Goal: Check status: Check status

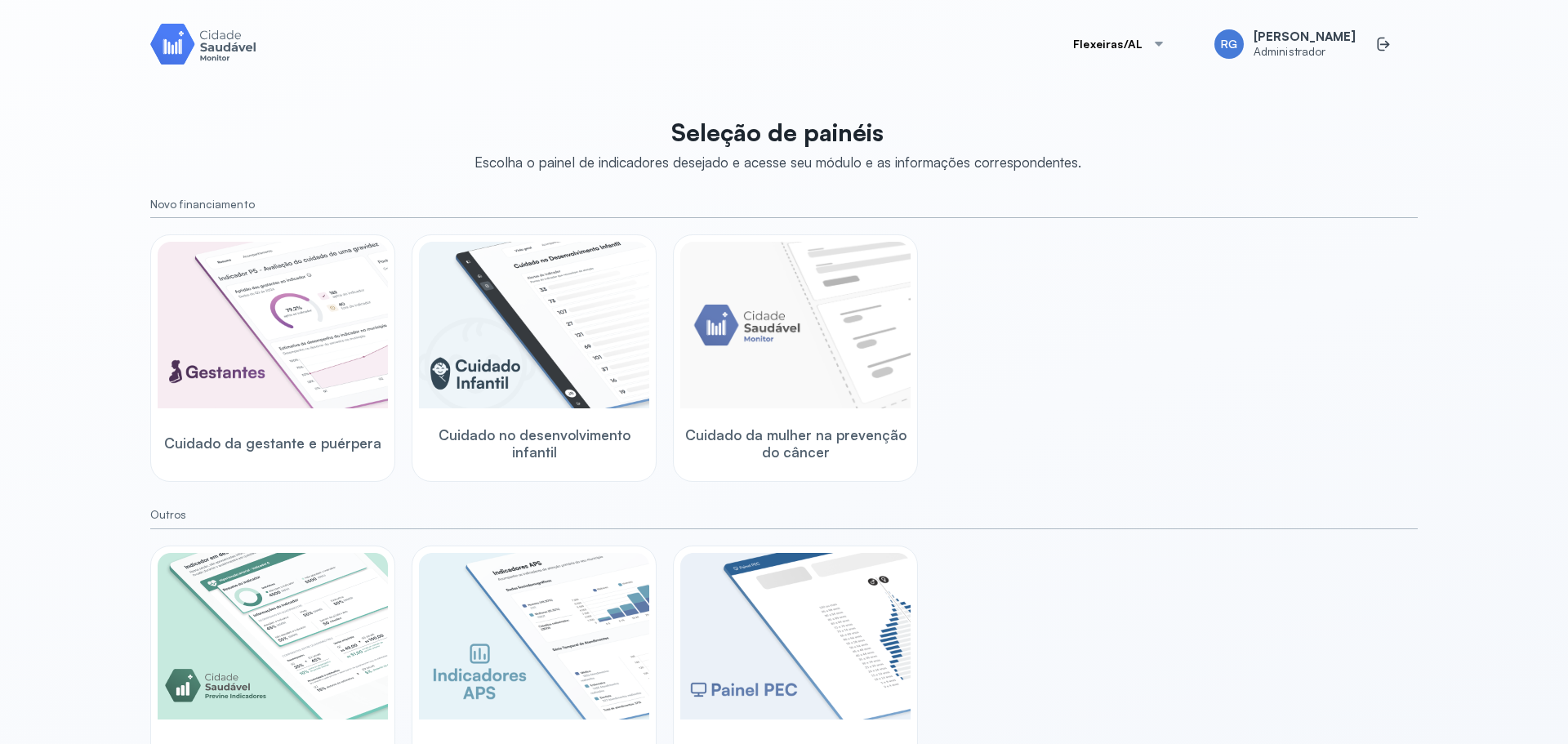
click at [1137, 39] on button "Flexeiras/AL" at bounding box center [1119, 44] width 132 height 32
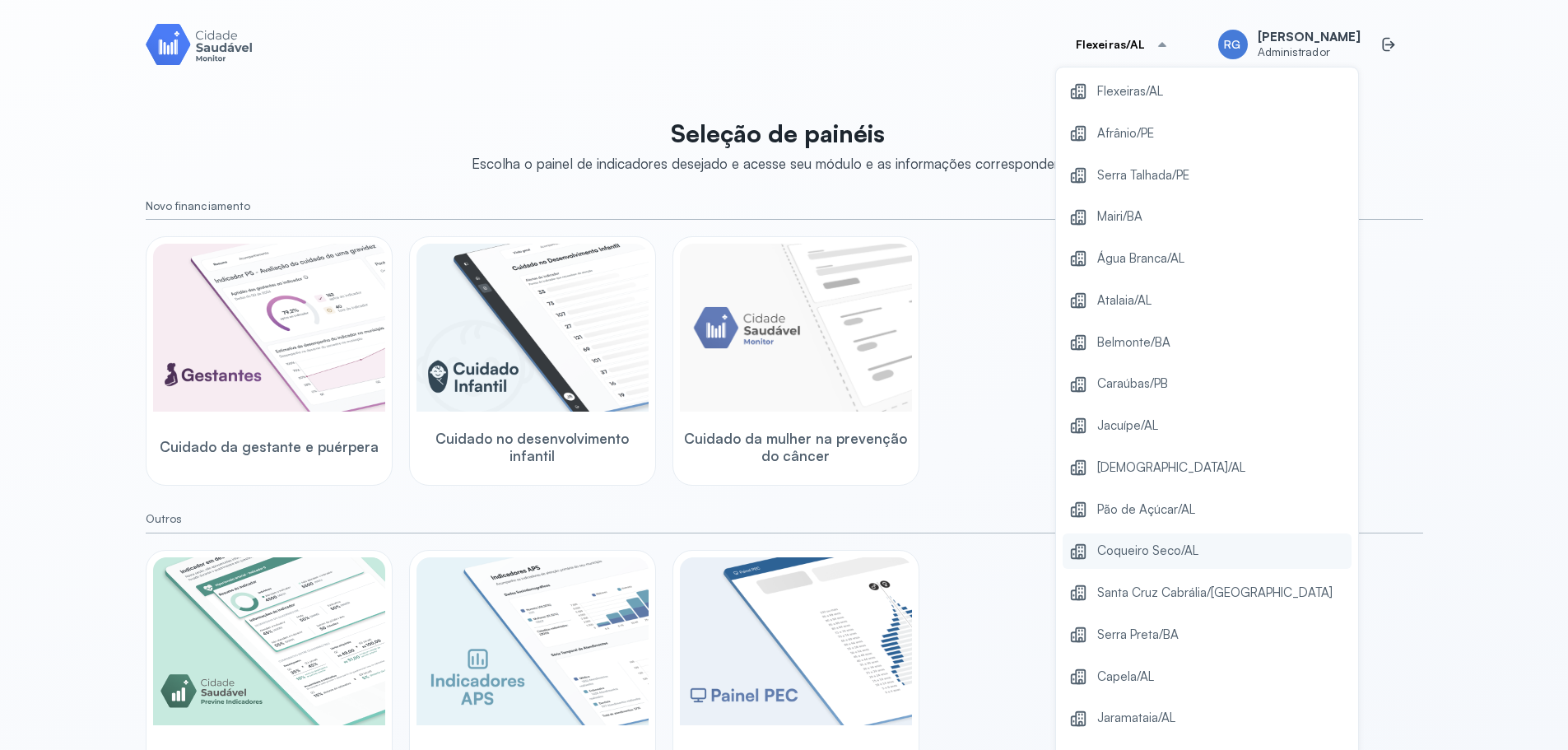
click at [1153, 536] on div "Coqueiro Seco/AL" at bounding box center [1206, 551] width 289 height 36
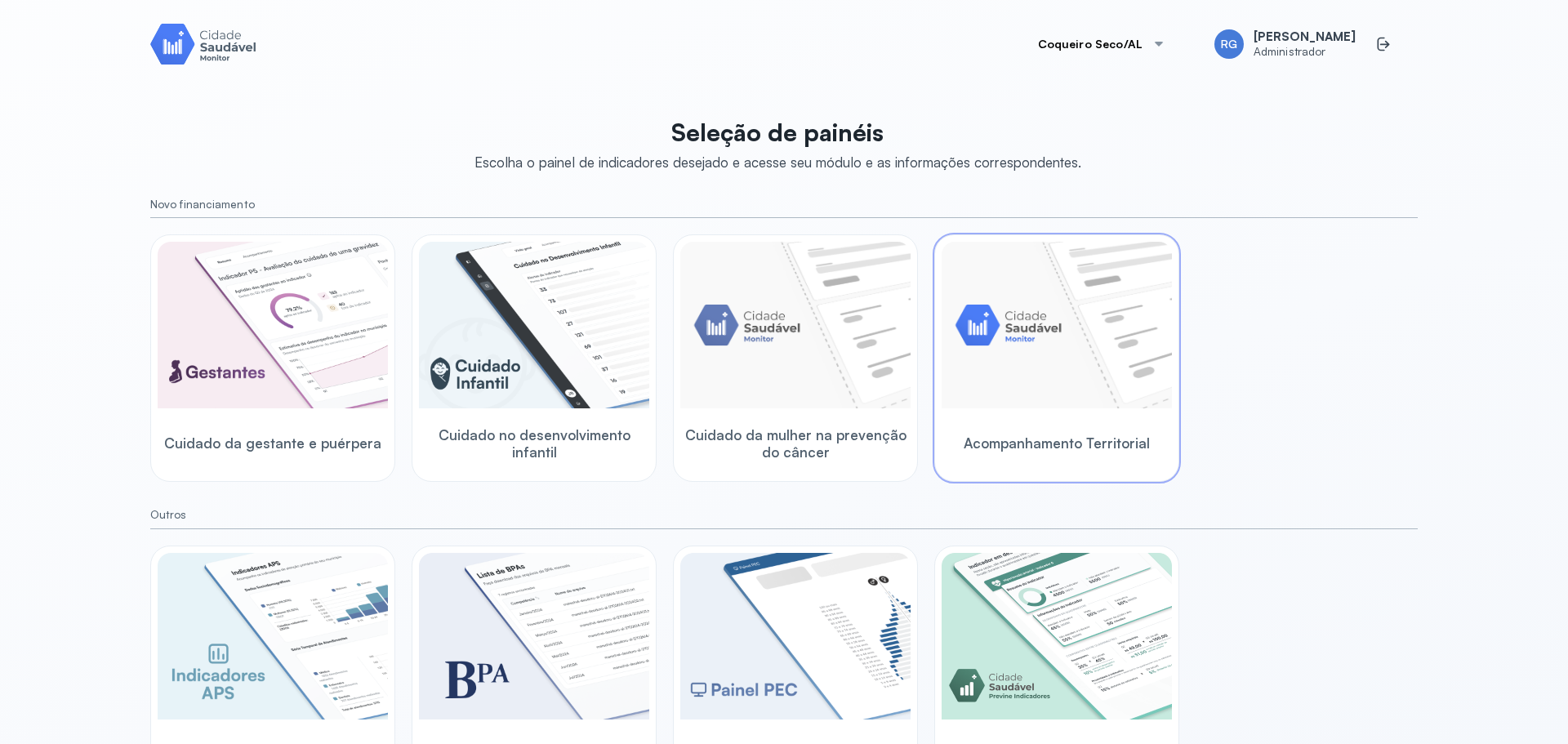
click at [1109, 409] on div at bounding box center [1057, 327] width 230 height 170
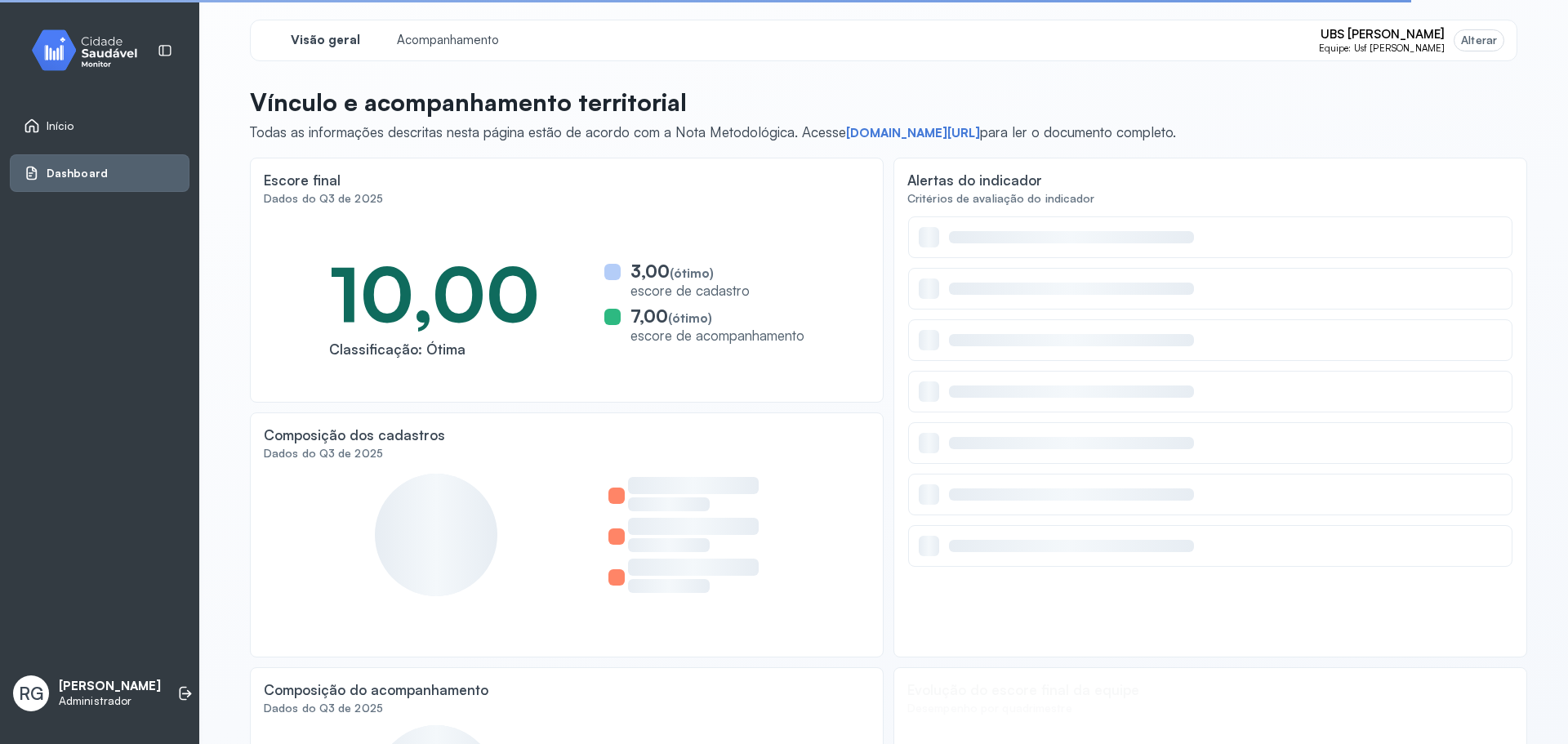
click at [1461, 39] on div "Alterar" at bounding box center [1479, 40] width 36 height 14
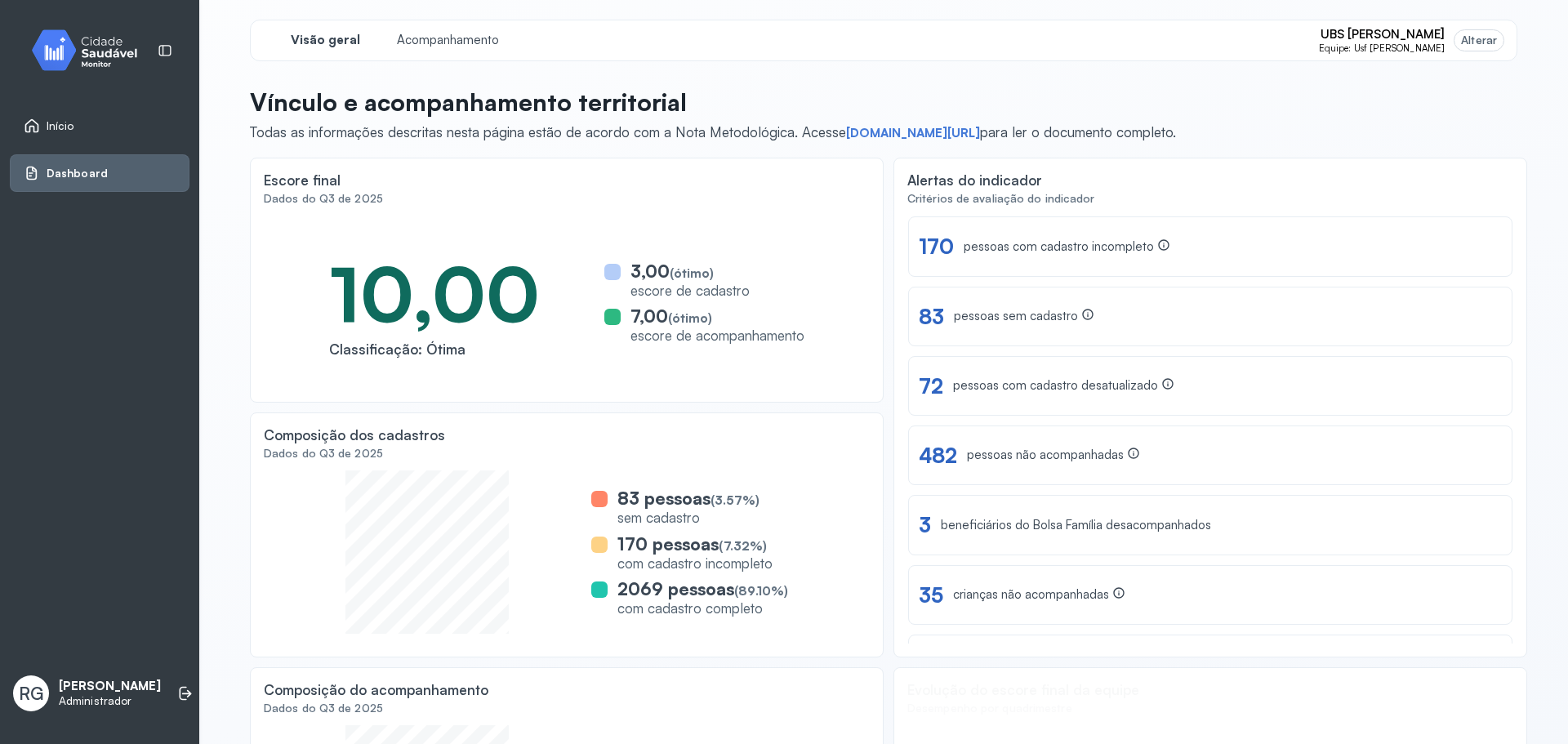
click at [1476, 43] on div "Alterar" at bounding box center [1479, 40] width 36 height 14
click at [1382, 53] on span "Equipe: Usf [PERSON_NAME]" at bounding box center [1382, 48] width 126 height 11
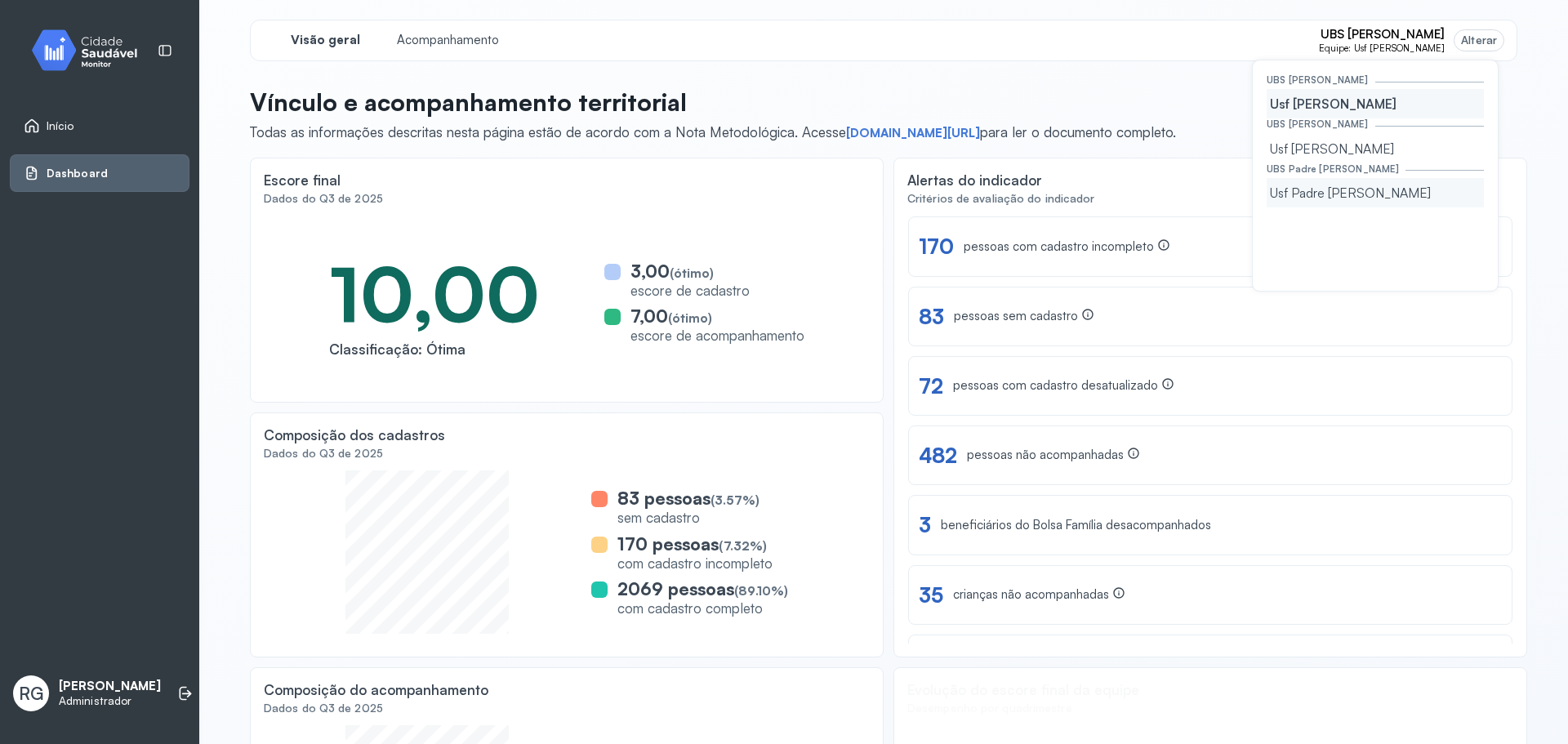
click at [1342, 193] on div "Usf Padre [PERSON_NAME]" at bounding box center [1375, 193] width 217 height 30
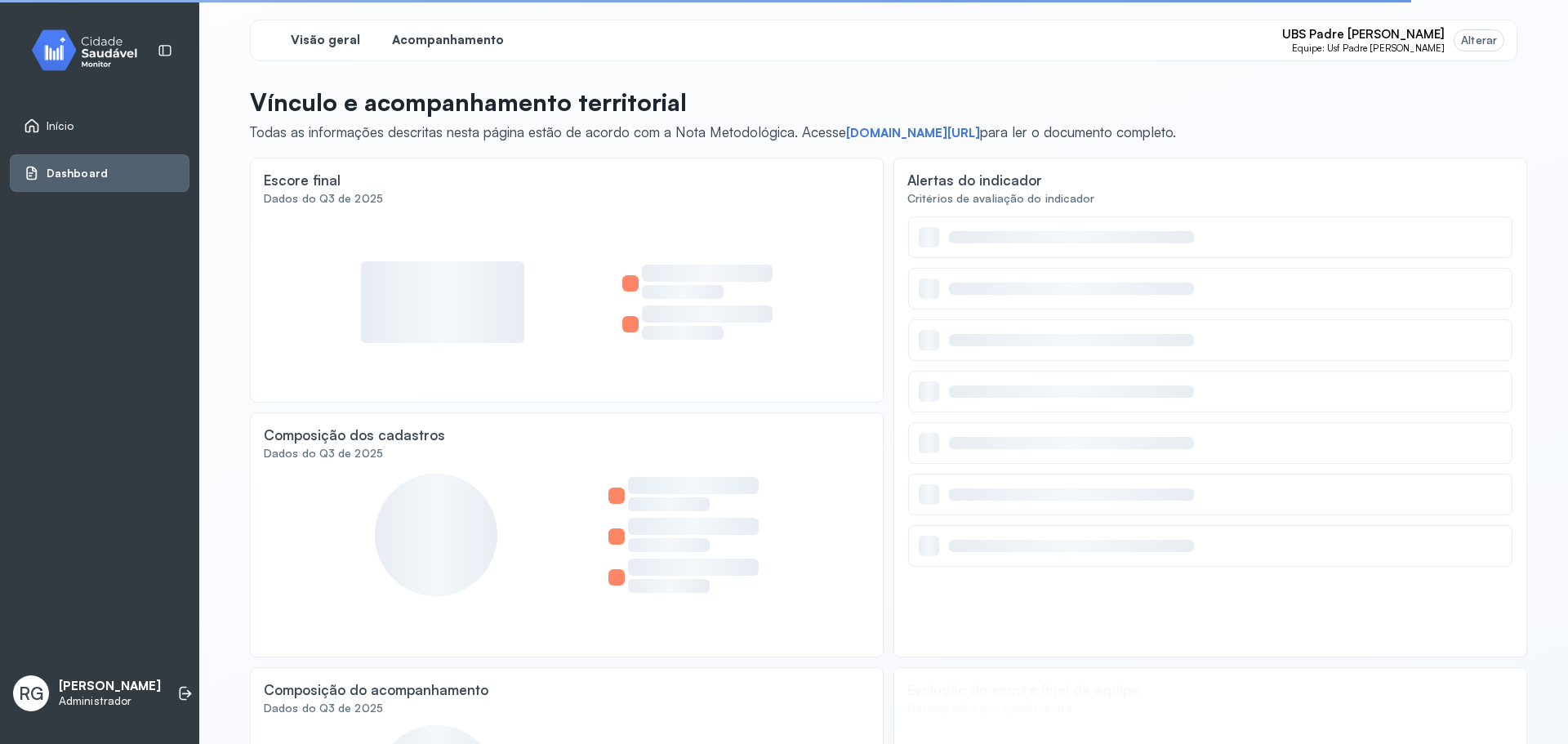
click at [454, 51] on div "Acompanhamento" at bounding box center [447, 40] width 122 height 27
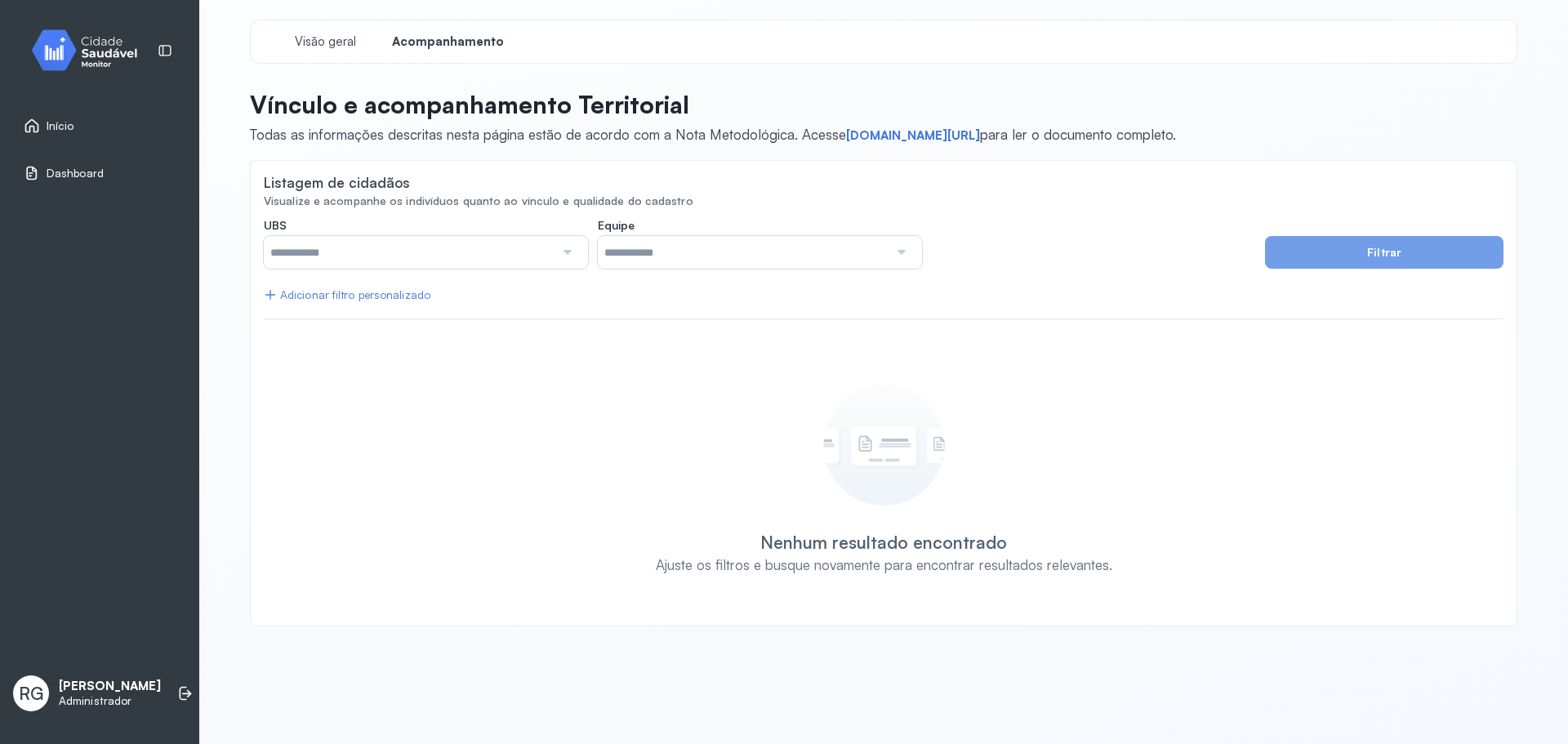
click at [489, 249] on input "text" at bounding box center [408, 251] width 290 height 32
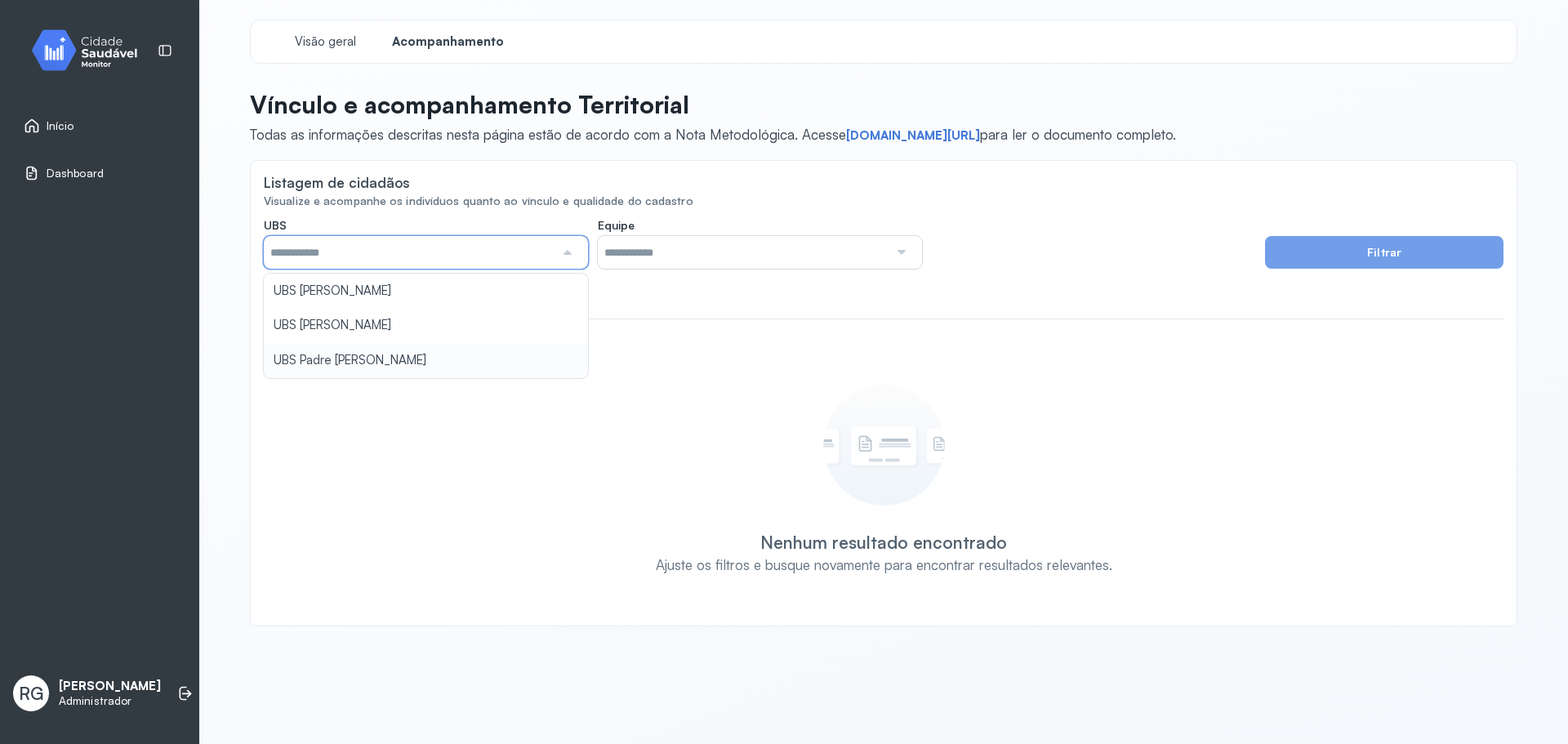
type input "*****"
click at [397, 360] on div "**********" at bounding box center [883, 415] width 1240 height 394
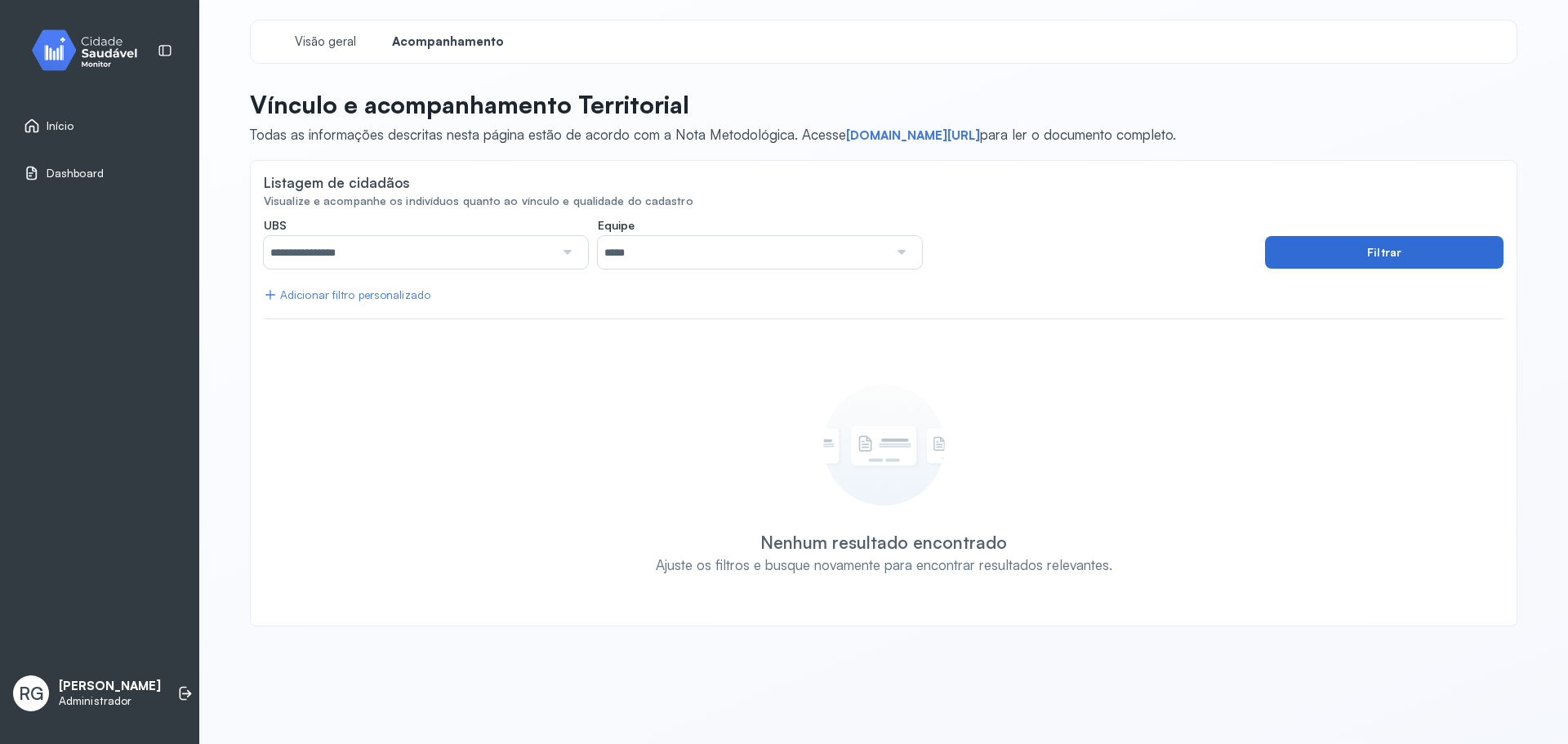
click at [1340, 238] on button "Filtrar" at bounding box center [1383, 251] width 238 height 32
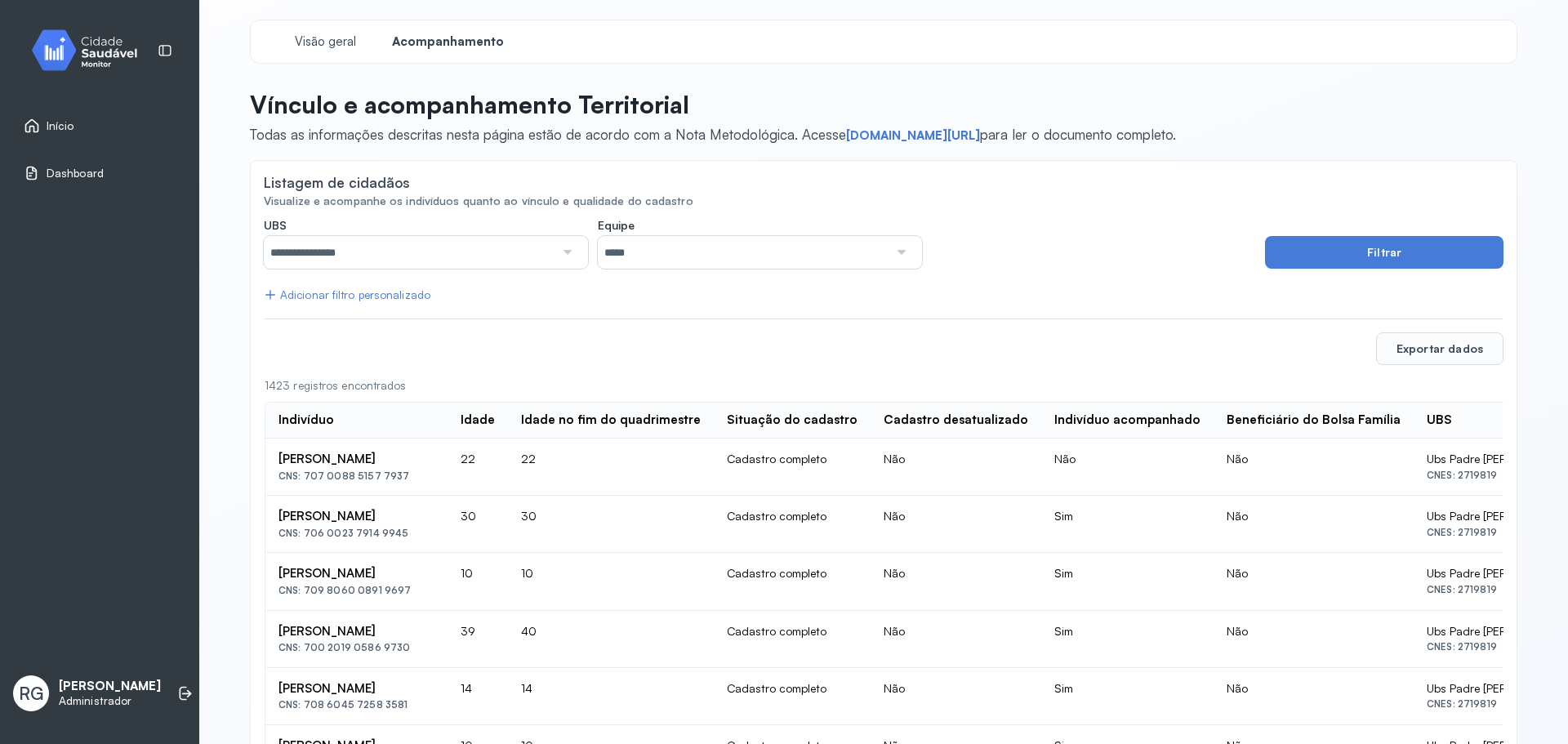
click at [341, 294] on div "Adicionar filtro personalizado" at bounding box center [347, 295] width 167 height 14
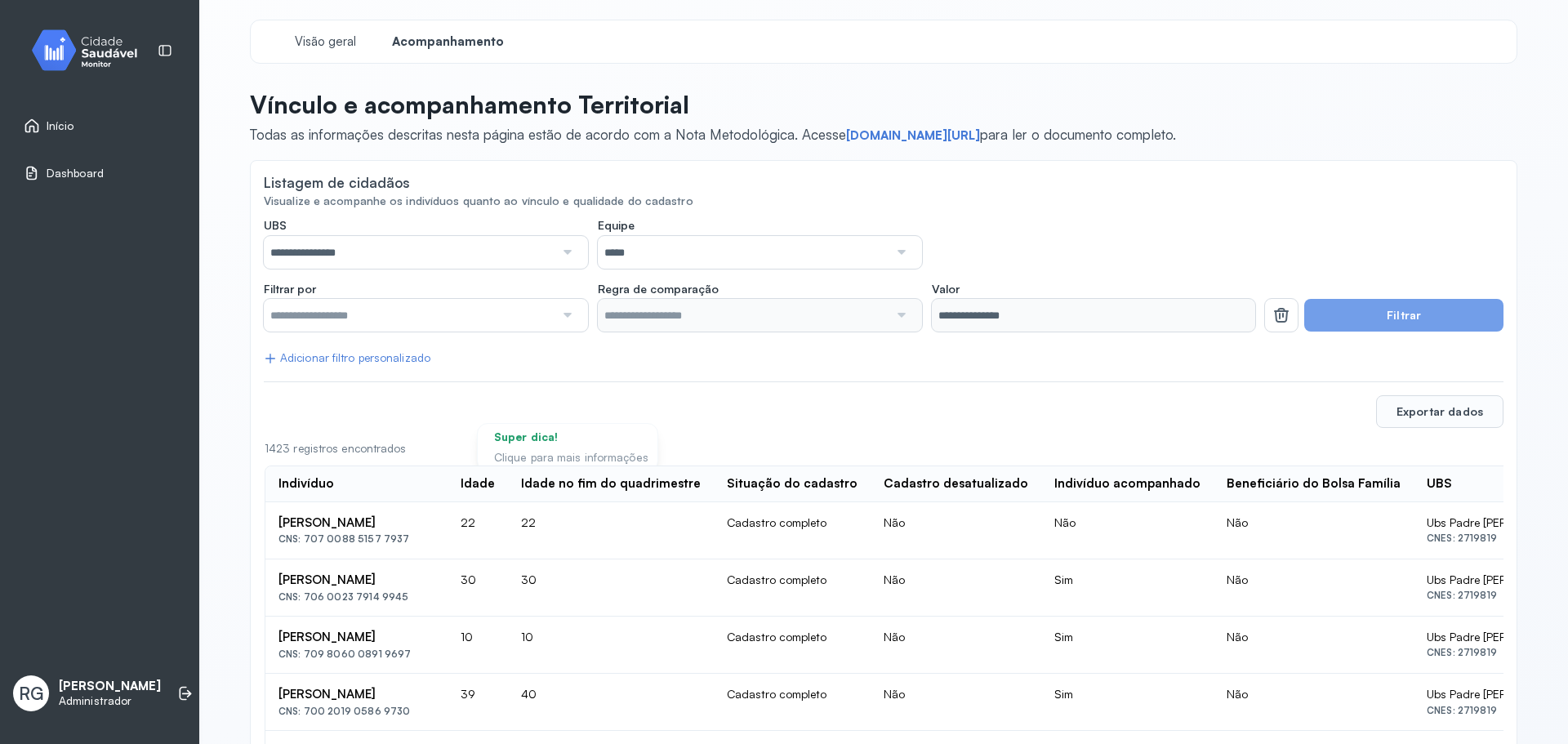
click at [358, 314] on input "text" at bounding box center [408, 314] width 290 height 32
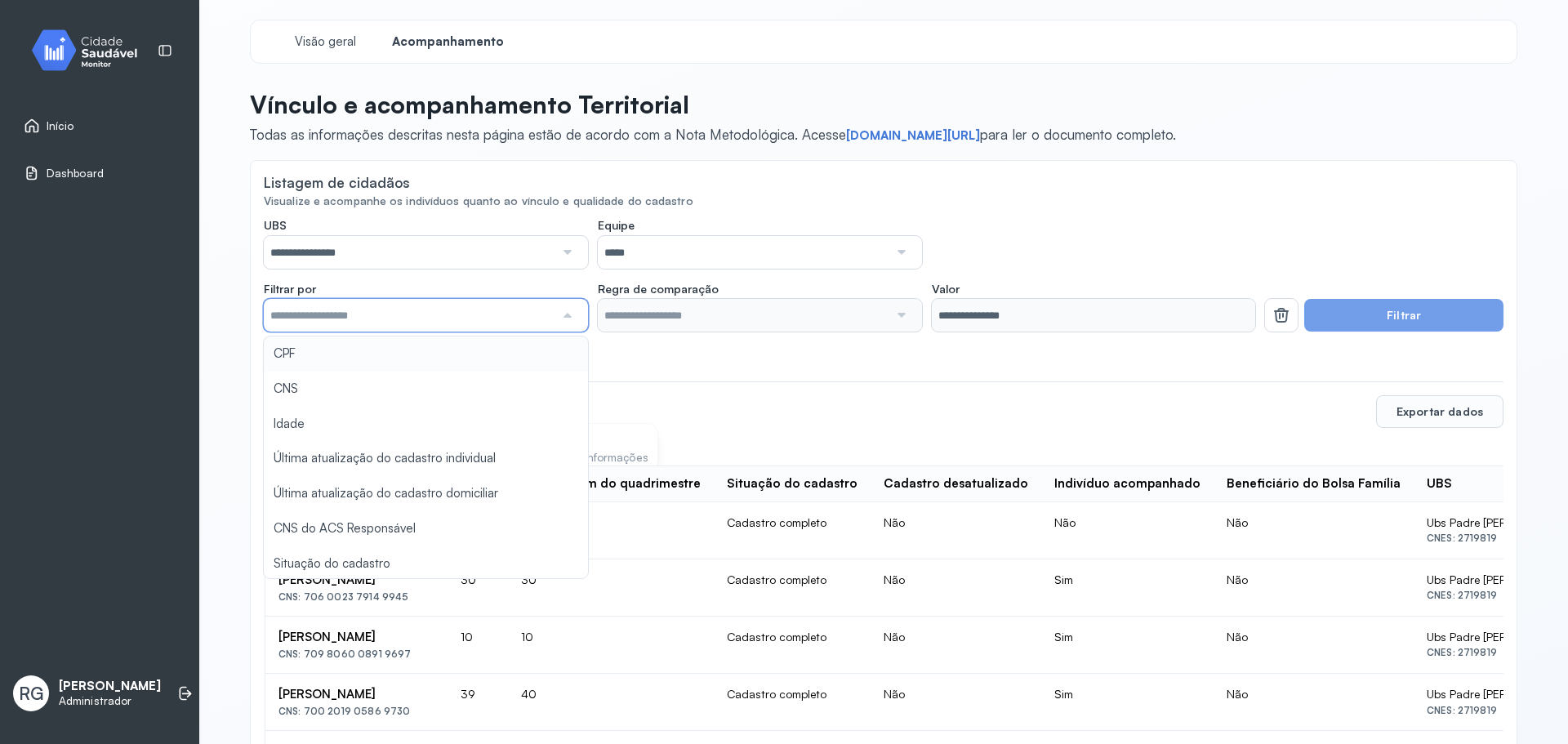
type input "*******"
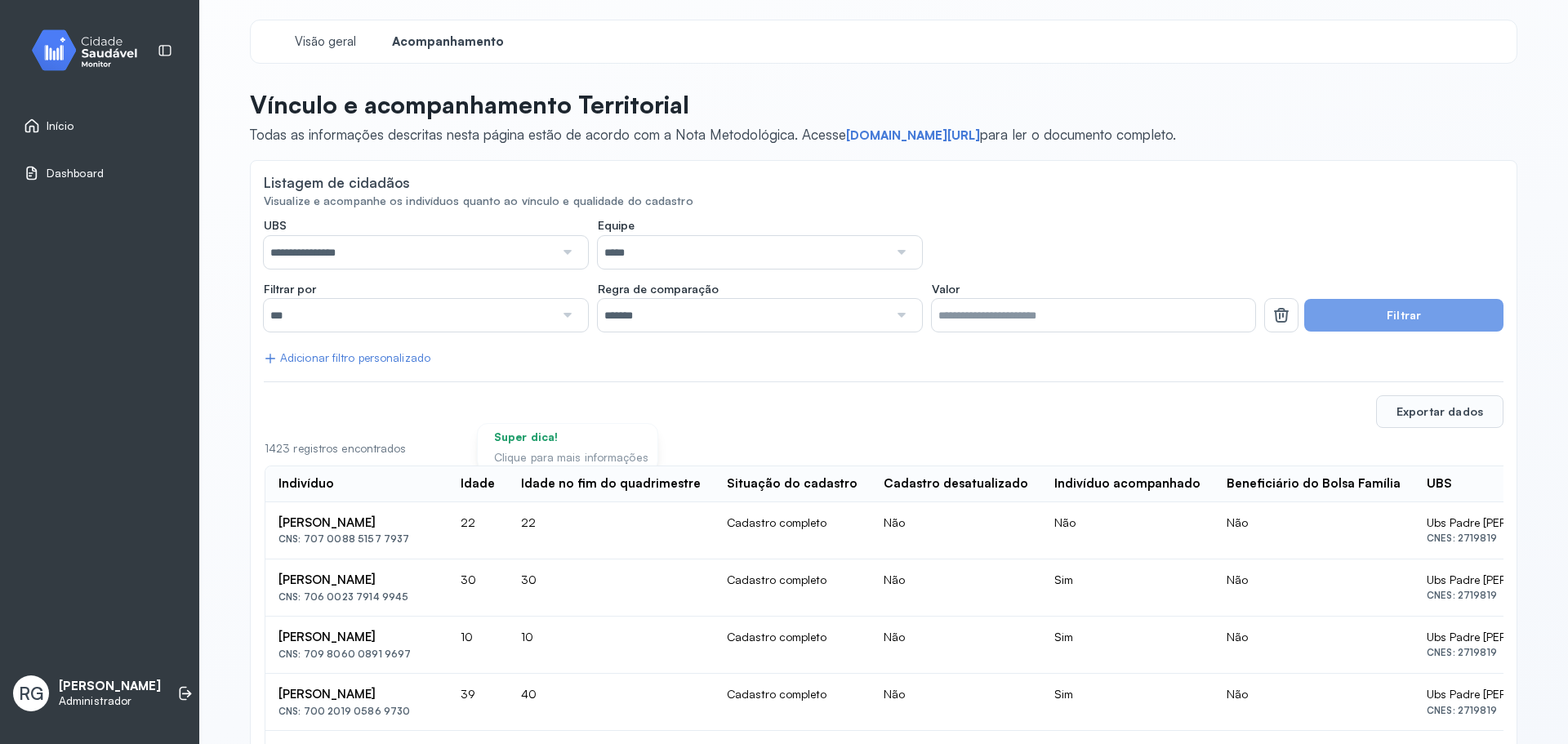
click at [1017, 312] on input "Valor" at bounding box center [1093, 314] width 324 height 32
click at [995, 310] on input "Valor" at bounding box center [1093, 314] width 324 height 32
type input "**********"
click at [1356, 304] on button "Filtrar" at bounding box center [1404, 314] width 199 height 32
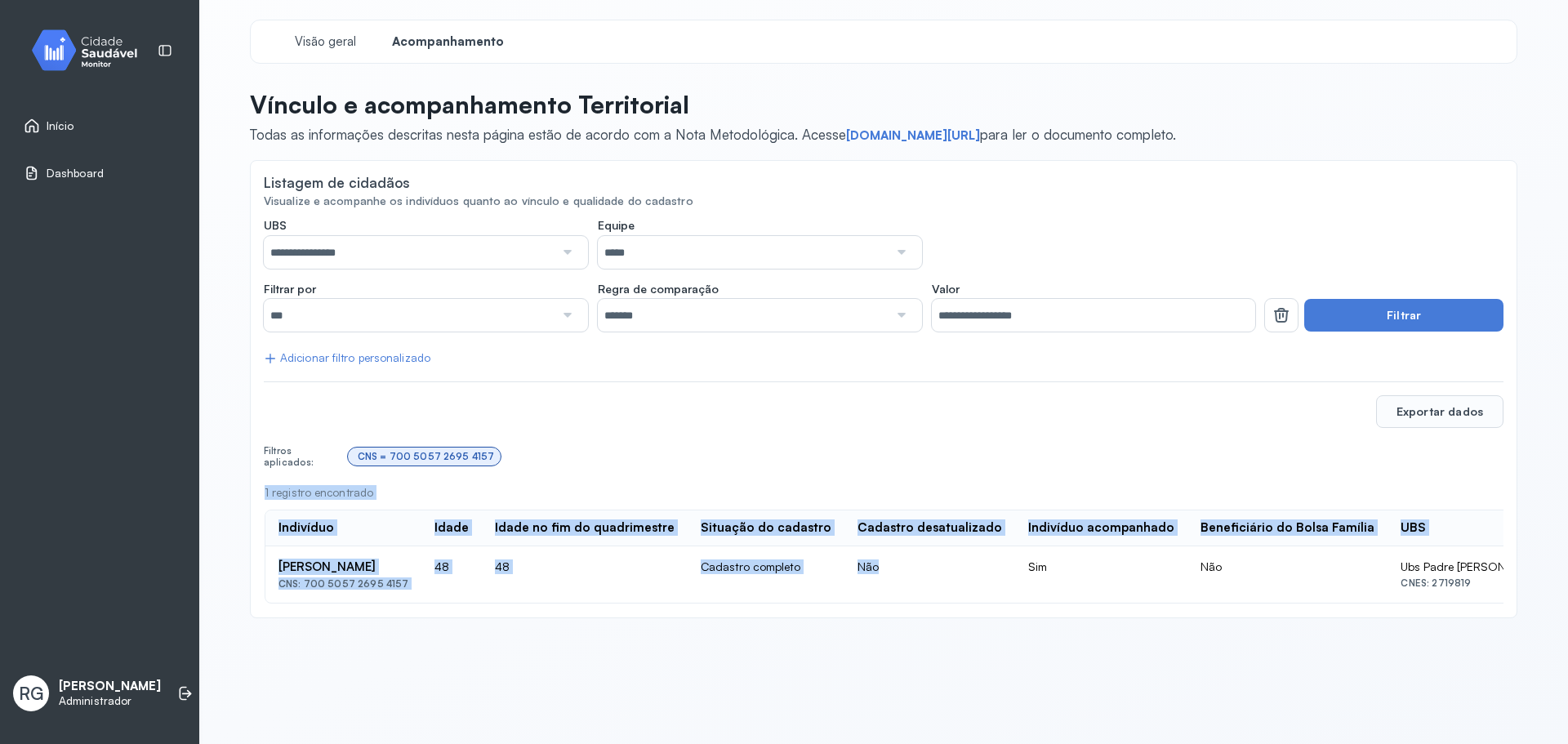
click at [931, 604] on div "Super dica! Clique para mais informações 1 registro encontrado Indivíduo Idade …" at bounding box center [883, 545] width 1240 height 120
click at [952, 578] on td "Não" at bounding box center [930, 574] width 171 height 57
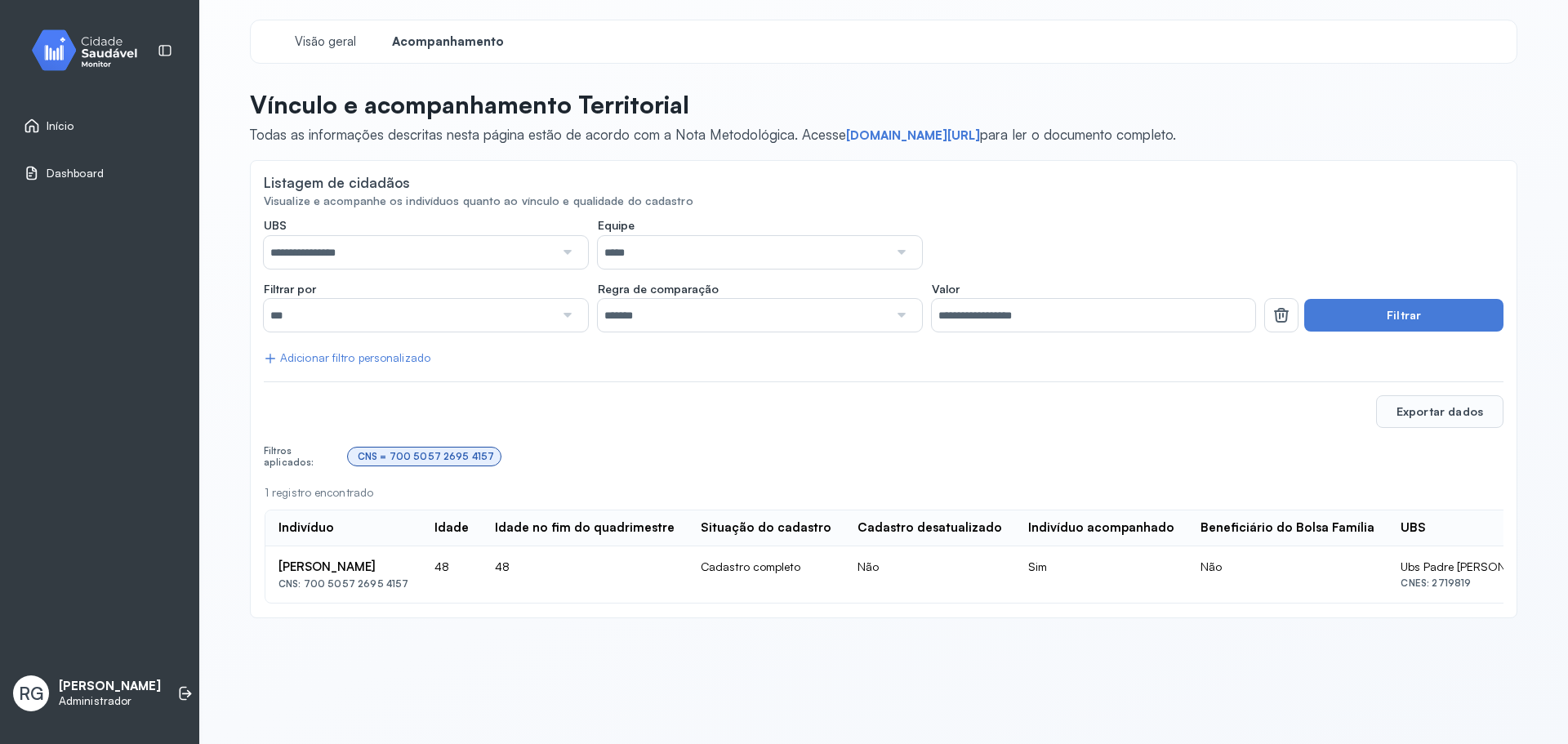
click at [100, 55] on img at bounding box center [90, 50] width 147 height 48
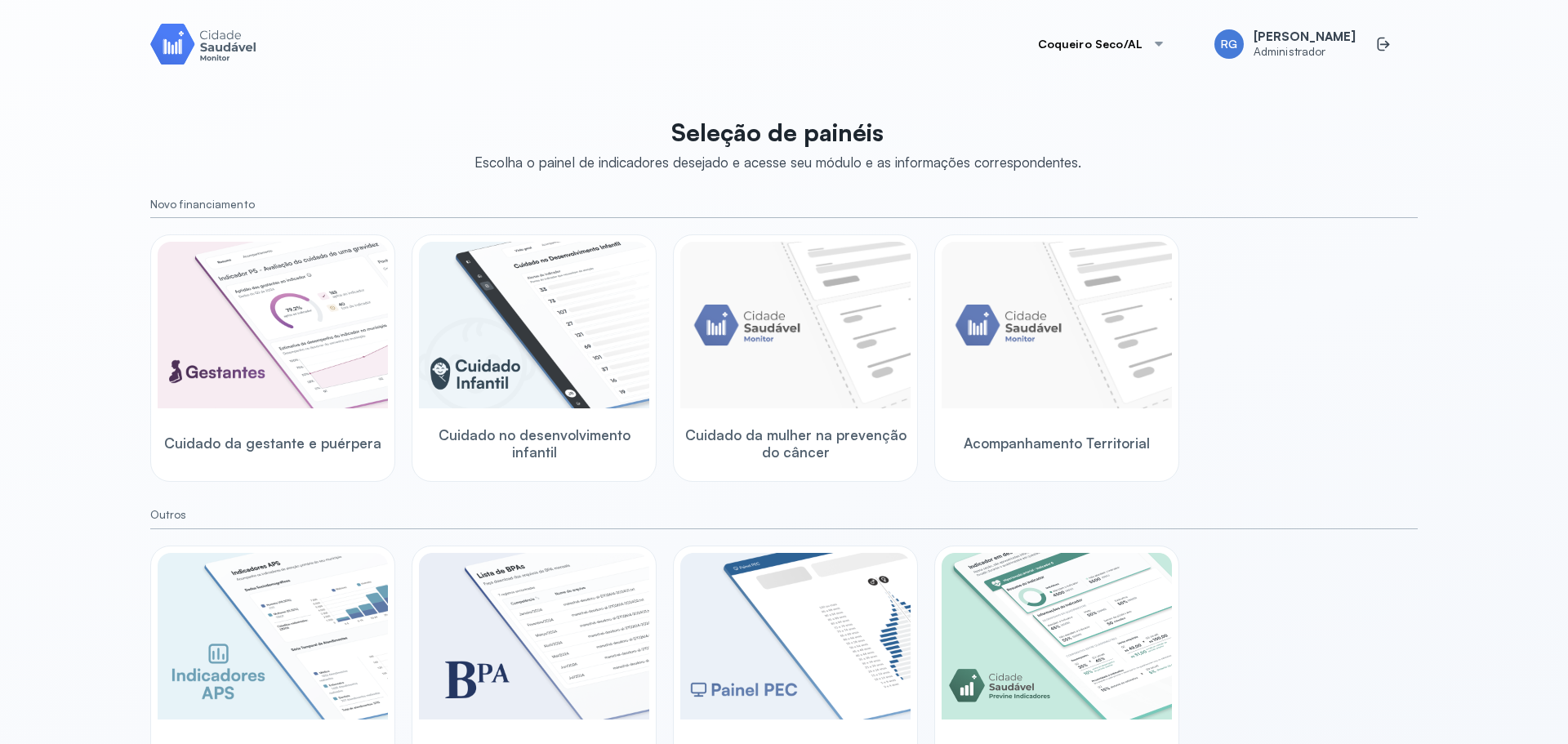
click at [1433, 313] on div "Coqueiro Seco/AL RG [PERSON_NAME] Administrador Seleção de painéis Escolha o pa…" at bounding box center [784, 372] width 1568 height 744
click at [1429, 314] on div "Coqueiro Seco/AL RG [PERSON_NAME] Administrador Seleção de painéis Escolha o pa…" at bounding box center [784, 391] width 1306 height 783
click at [1279, 333] on div "Cuidado da gestante e puérpera Cuidado no desenvolvimento infantil Cuidado da m…" at bounding box center [784, 358] width 1267 height 248
